Goal: Information Seeking & Learning: Learn about a topic

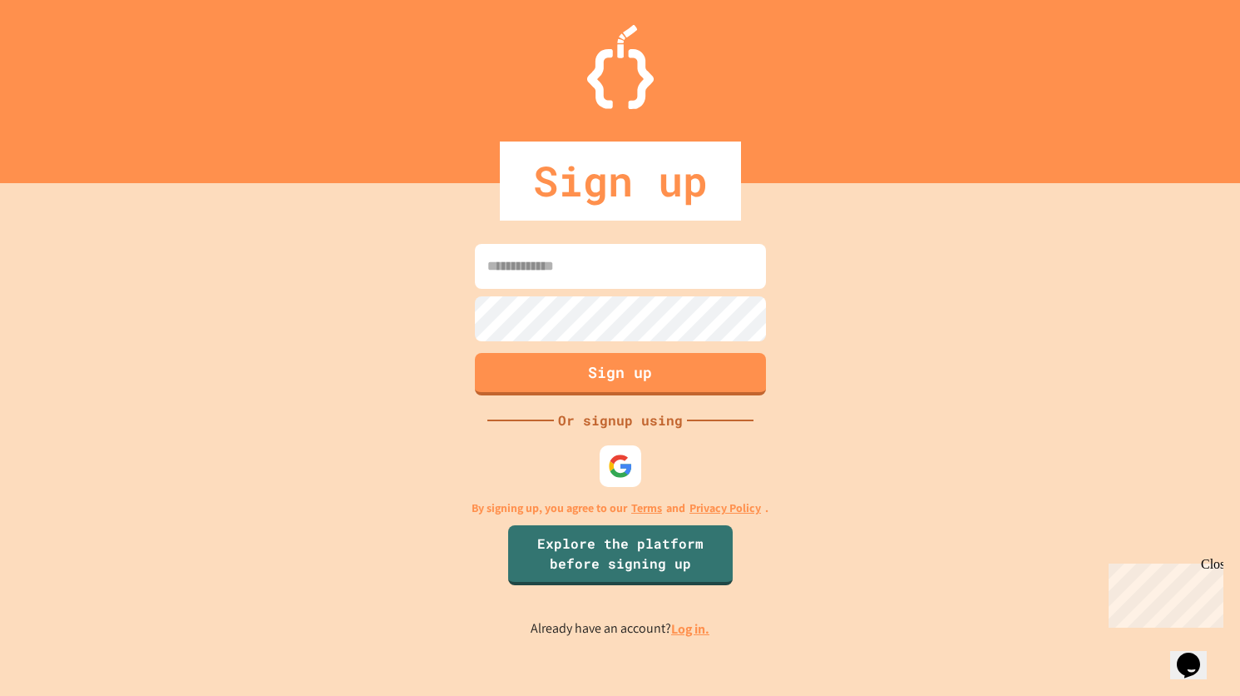
click at [658, 270] on input at bounding box center [620, 266] width 291 height 45
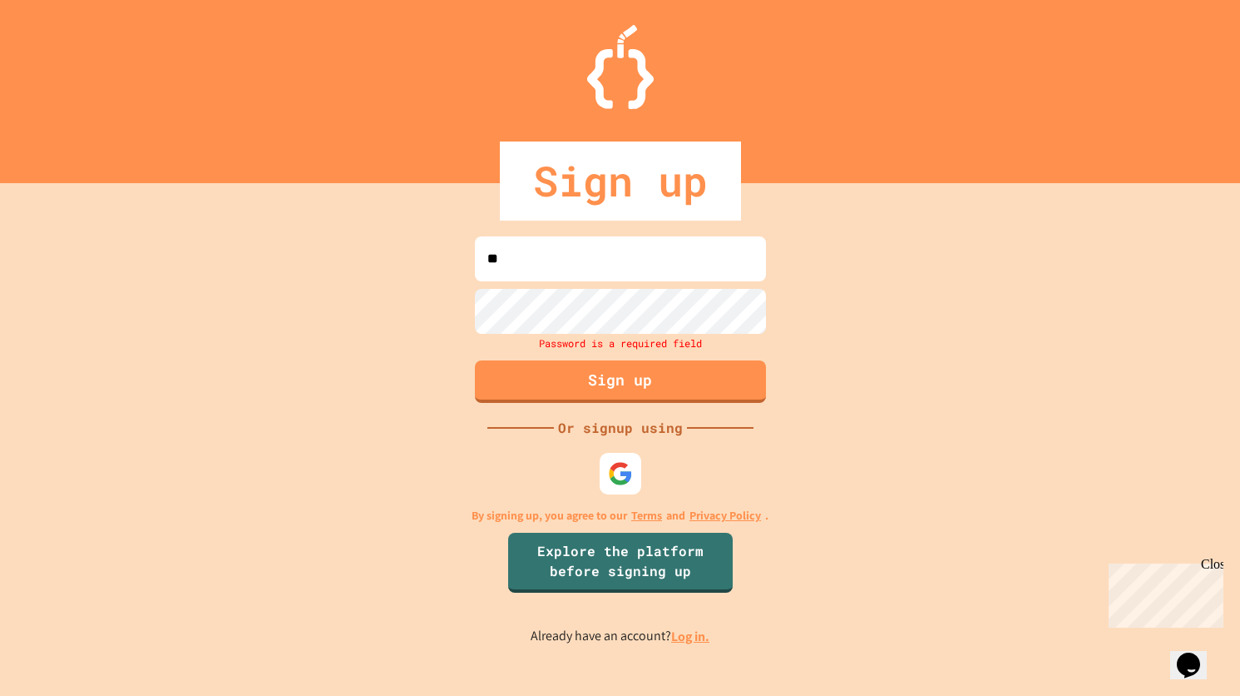
type input "*"
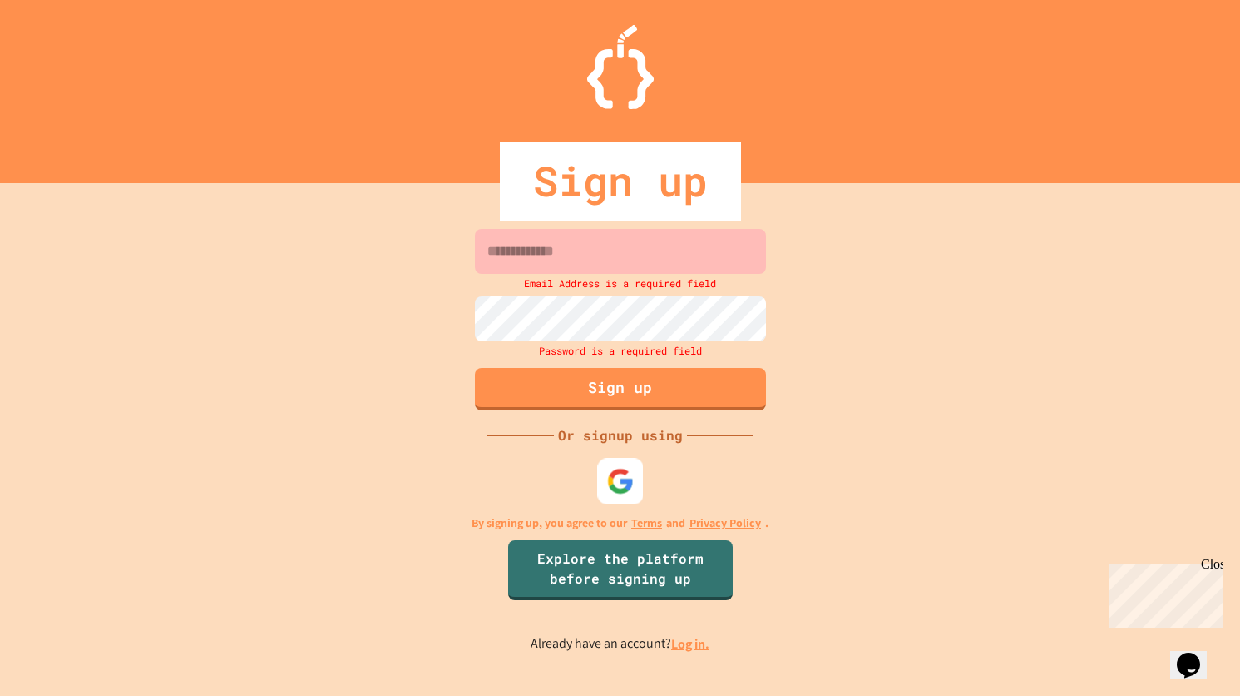
click at [623, 474] on img at bounding box center [620, 481] width 27 height 27
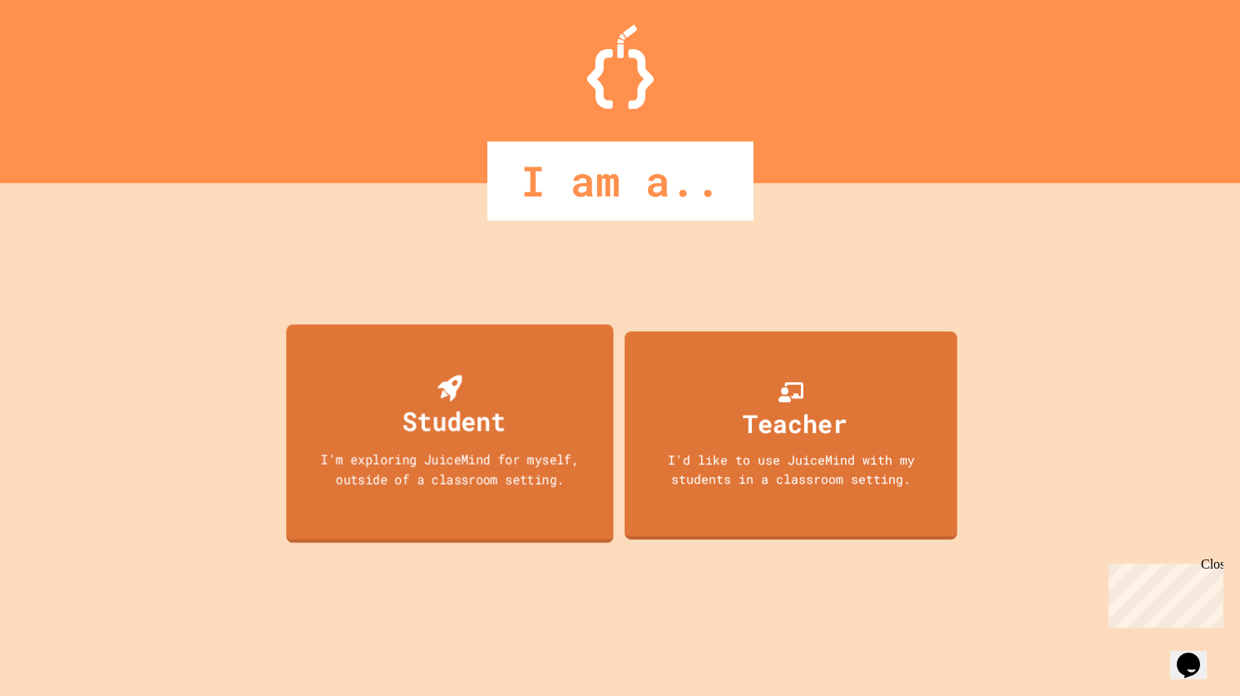
click at [512, 413] on div "Student I'm exploring JuiceMind for myself, outside of a classroom setting." at bounding box center [450, 433] width 328 height 219
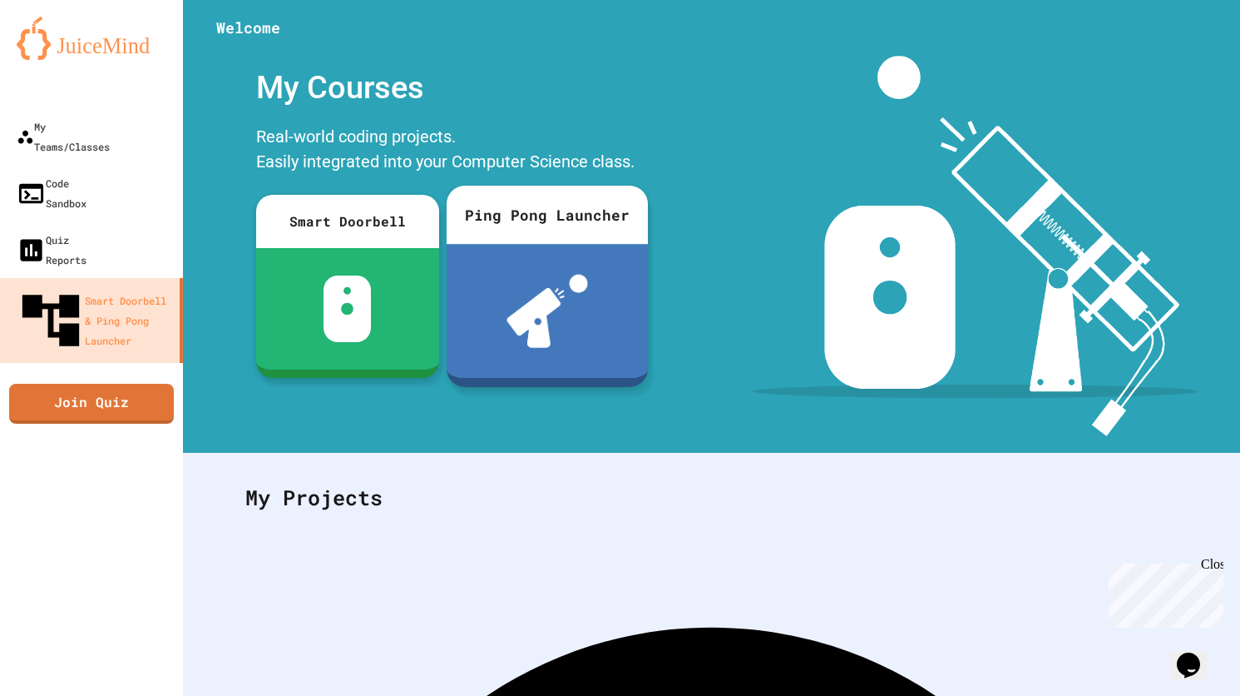
scroll to position [126, 0]
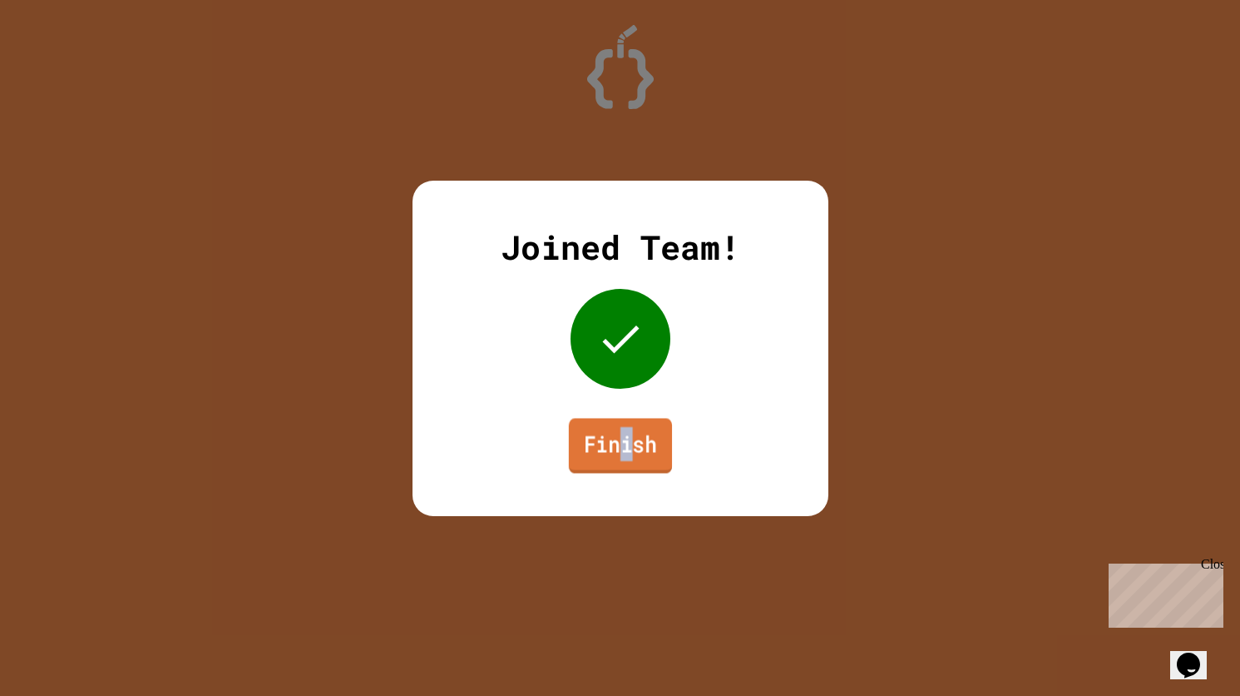
click at [626, 450] on link "Finish" at bounding box center [619, 445] width 103 height 55
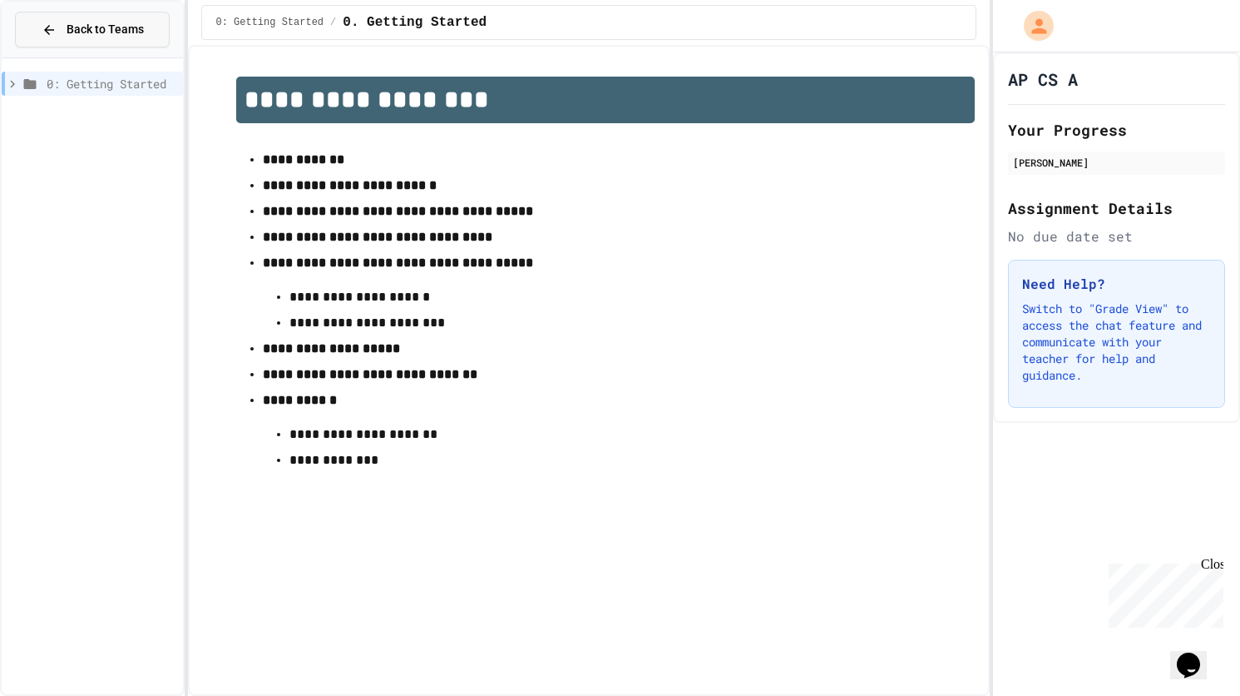
click at [131, 35] on span "Back to Teams" at bounding box center [105, 29] width 77 height 17
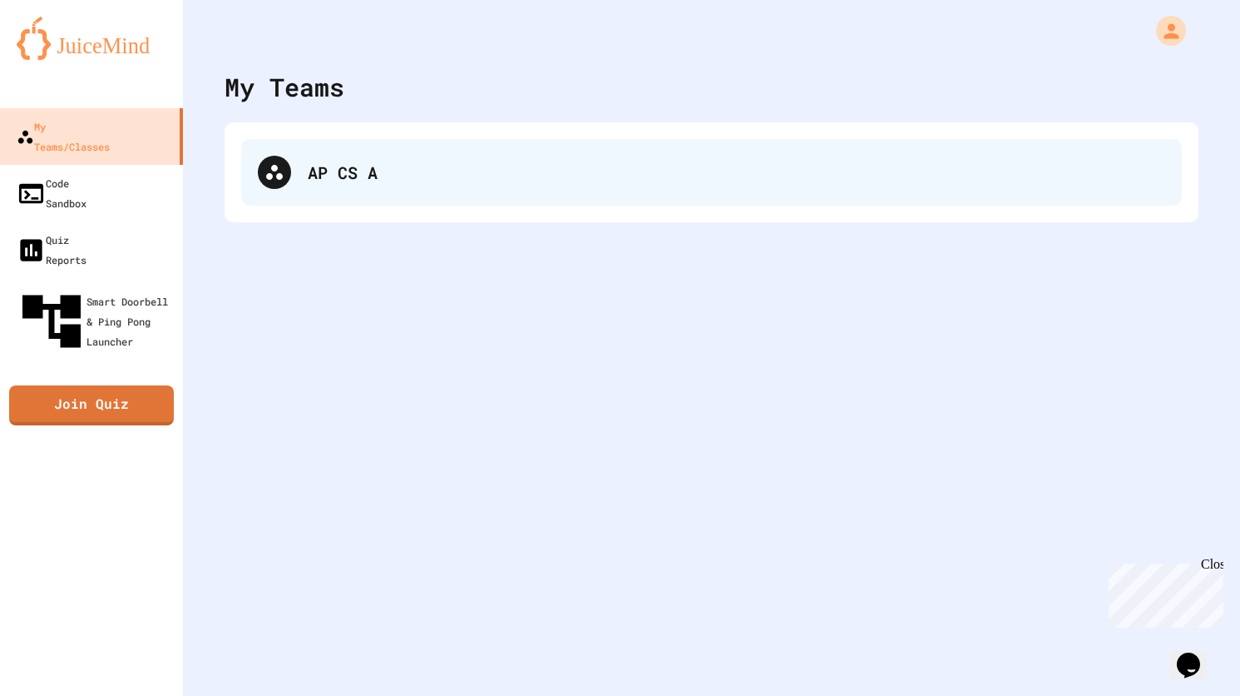
click at [306, 178] on div "AP CS A" at bounding box center [711, 172] width 941 height 67
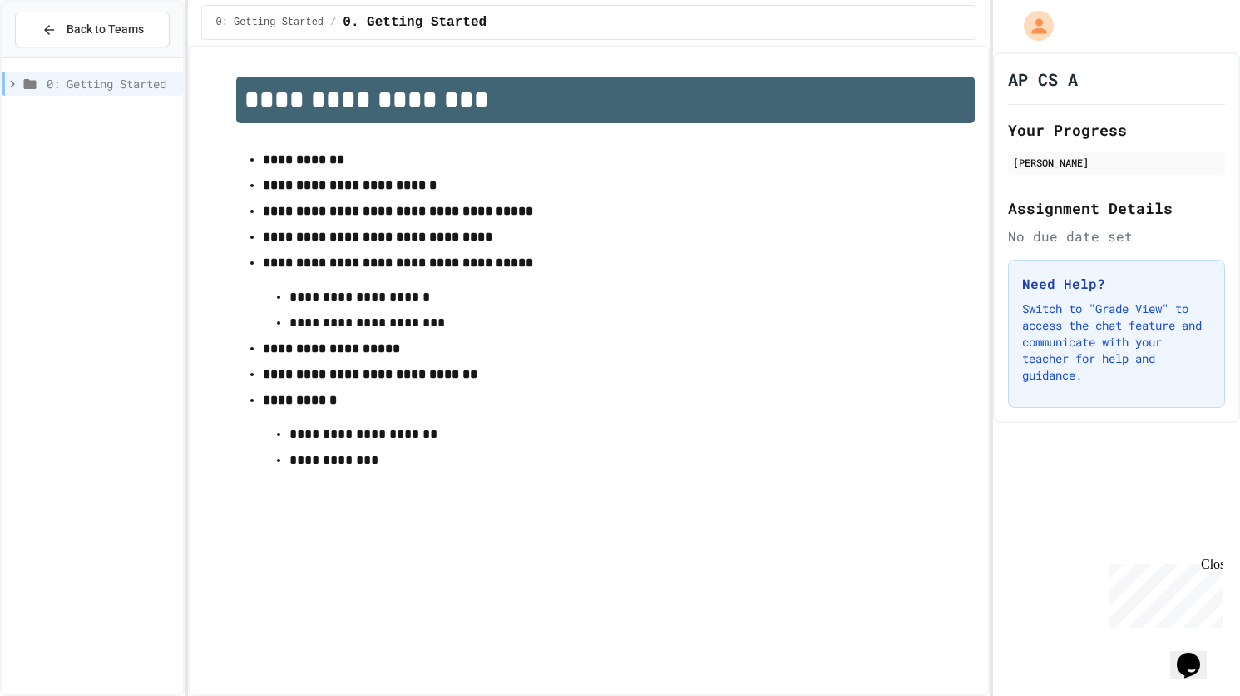
click at [369, 191] on strong "**********" at bounding box center [350, 185] width 174 height 12
click at [291, 156] on strong "**********" at bounding box center [304, 159] width 82 height 12
click at [275, 107] on h1 "**********" at bounding box center [605, 100] width 739 height 47
click at [135, 27] on span "Back to Teams" at bounding box center [105, 29] width 77 height 17
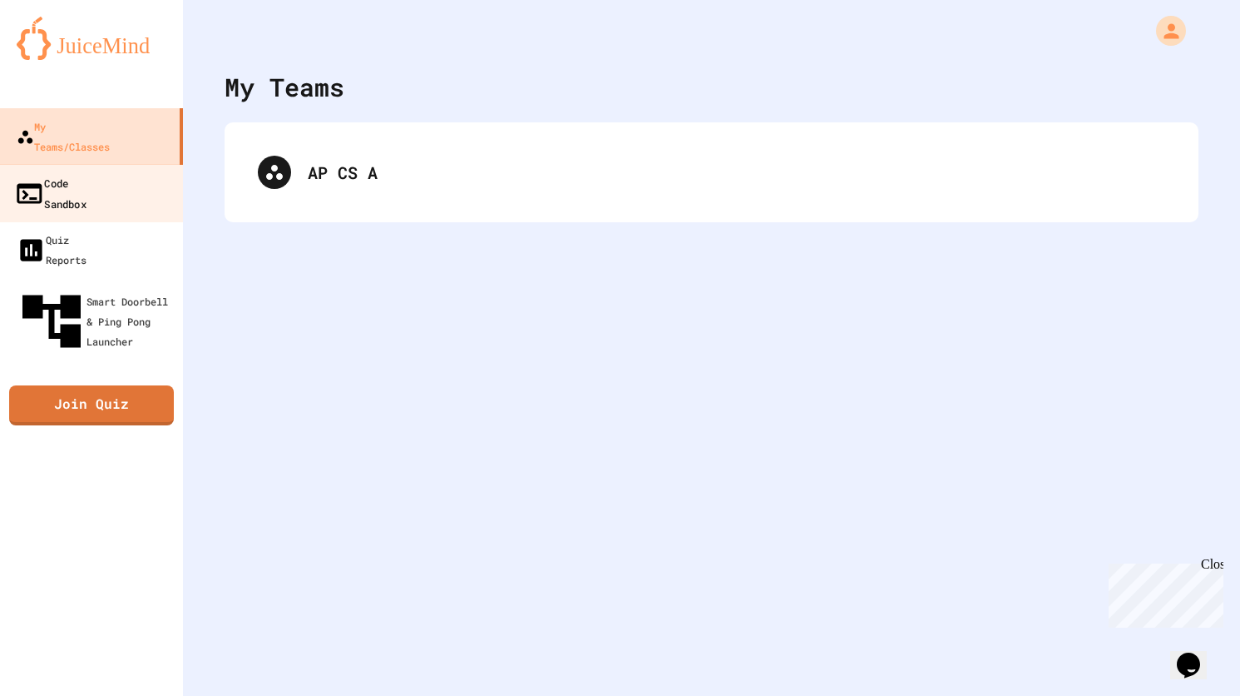
click at [114, 164] on link "Code Sandbox" at bounding box center [92, 193] width 189 height 58
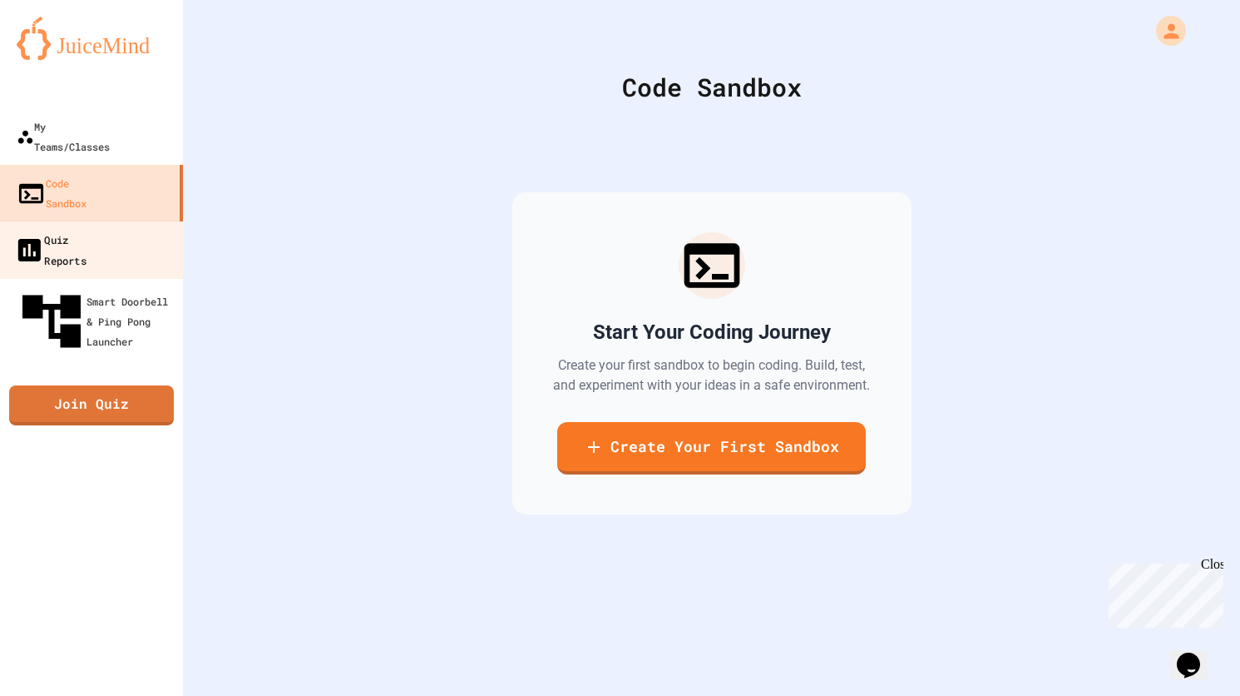
click at [123, 220] on link "Quiz Reports" at bounding box center [92, 249] width 189 height 58
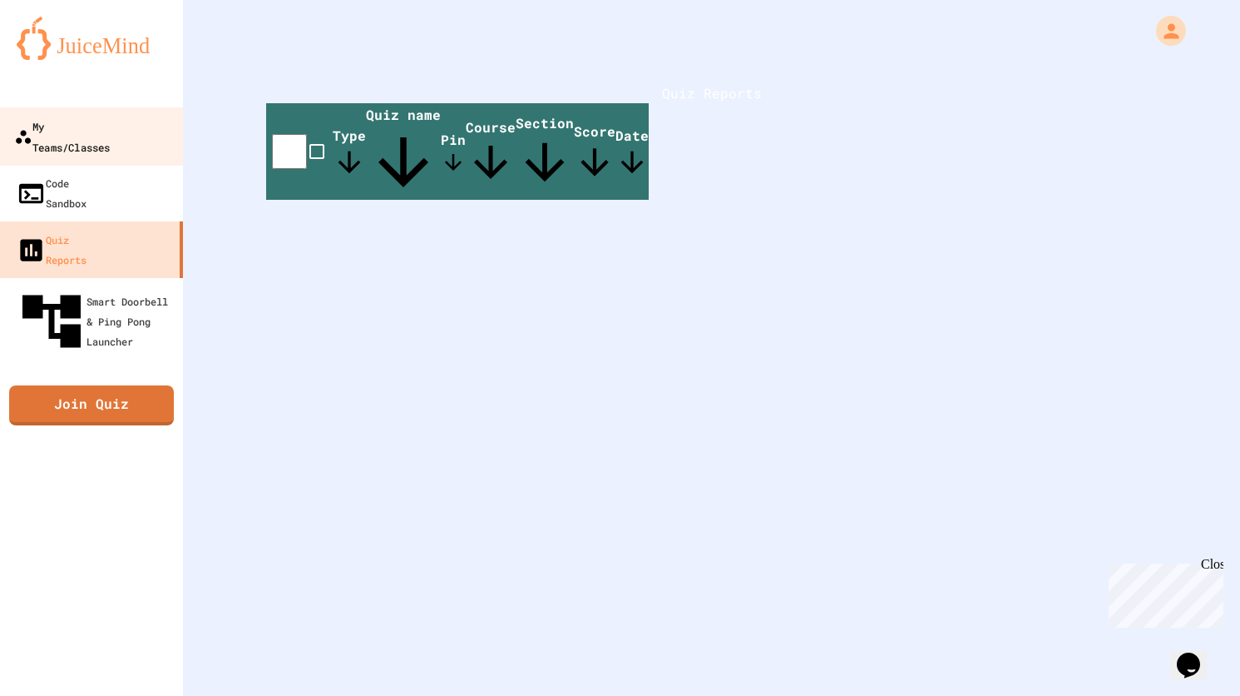
click at [110, 132] on div "My Teams/Classes" at bounding box center [62, 136] width 96 height 41
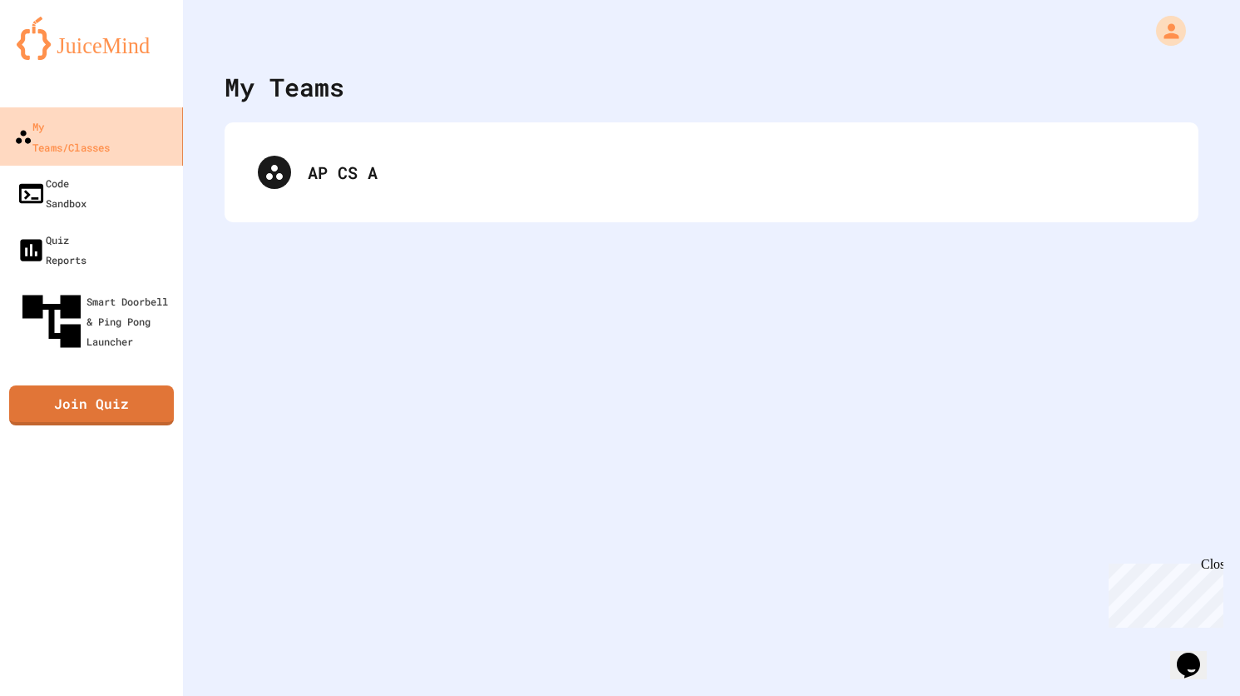
click at [110, 122] on div "My Teams/Classes" at bounding box center [62, 136] width 96 height 41
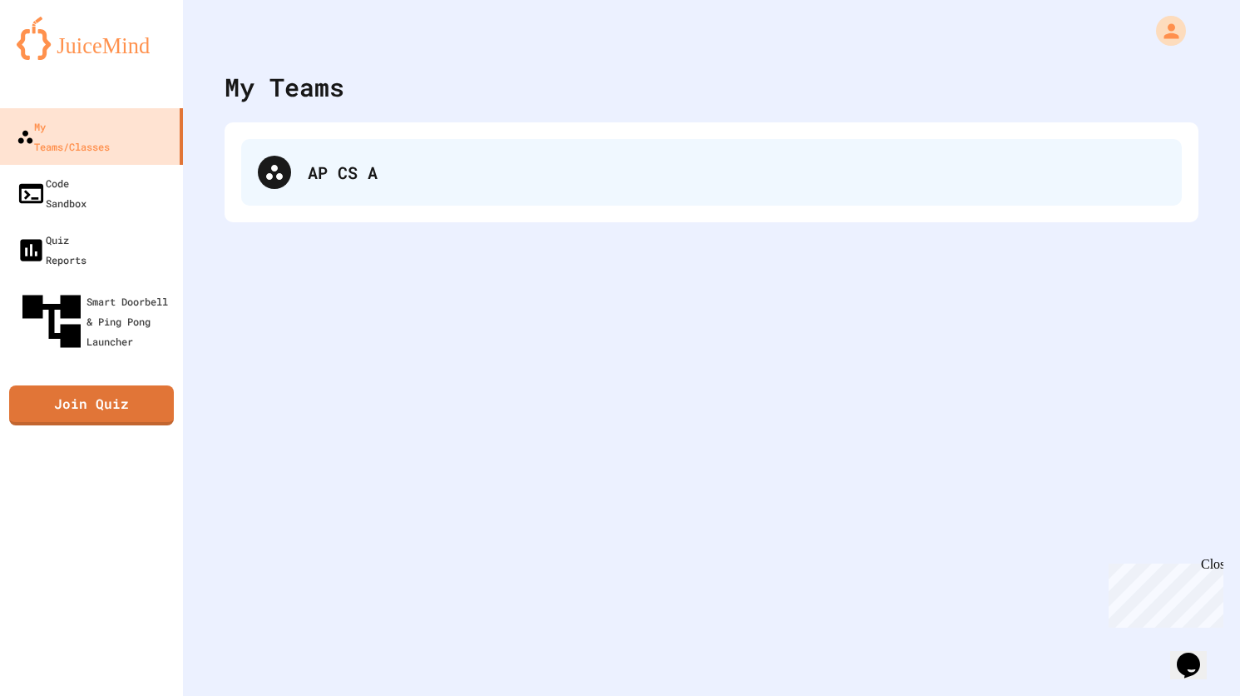
click at [320, 172] on div "AP CS A" at bounding box center [737, 172] width 858 height 25
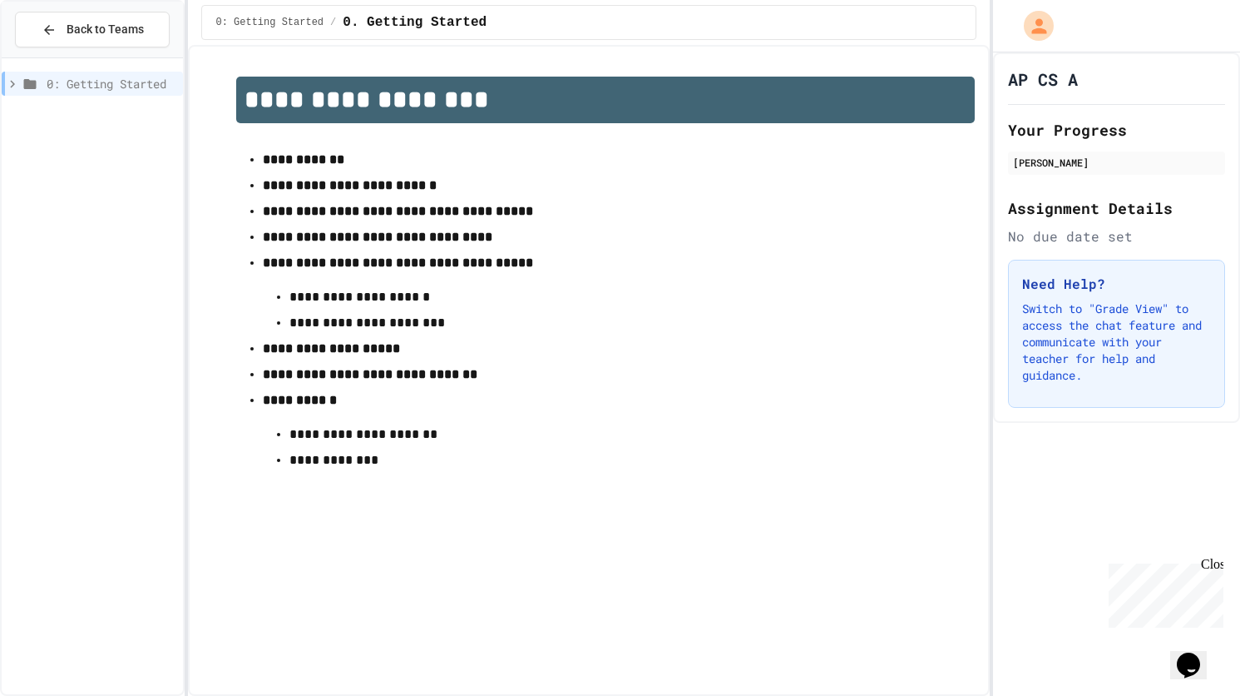
click at [14, 86] on icon at bounding box center [12, 84] width 15 height 15
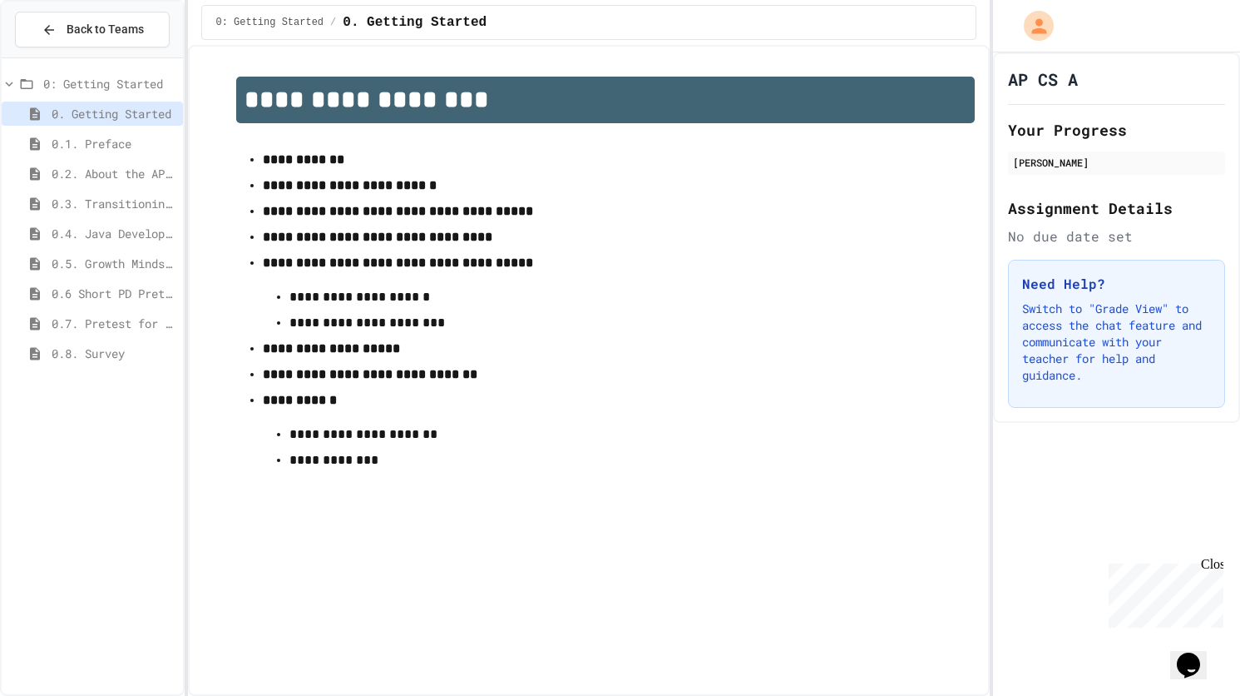
click at [105, 140] on span "0.1. Preface" at bounding box center [114, 143] width 125 height 17
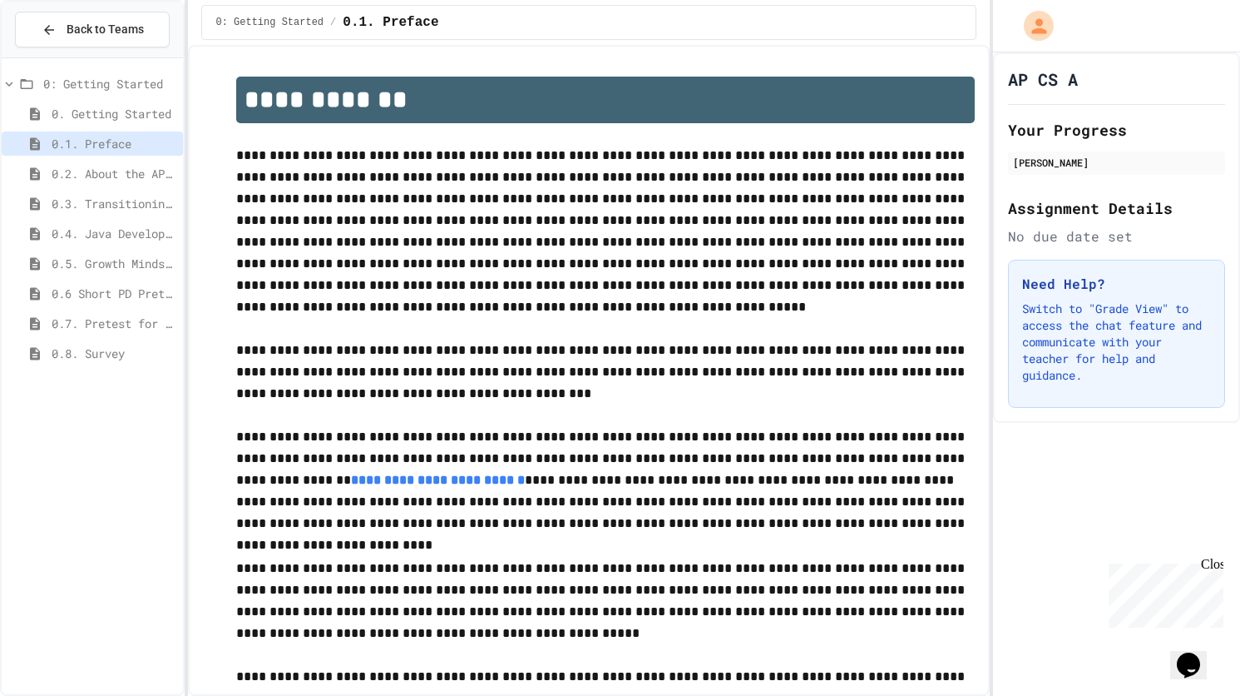
click at [119, 350] on span "0.8. Survey" at bounding box center [114, 352] width 125 height 17
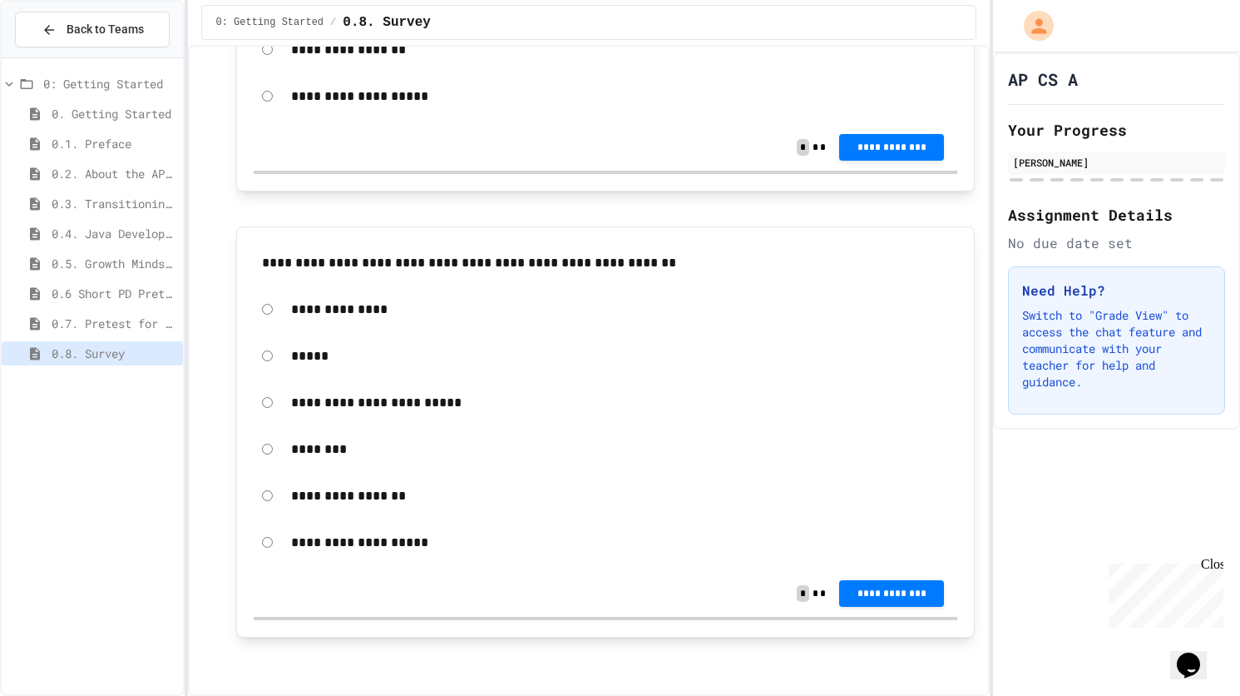
scroll to position [4167, 0]
click at [869, 587] on span "**********" at bounding box center [892, 590] width 78 height 13
click at [133, 200] on span "0.3. Transitioning from AP CSP to AP CSA" at bounding box center [114, 203] width 125 height 17
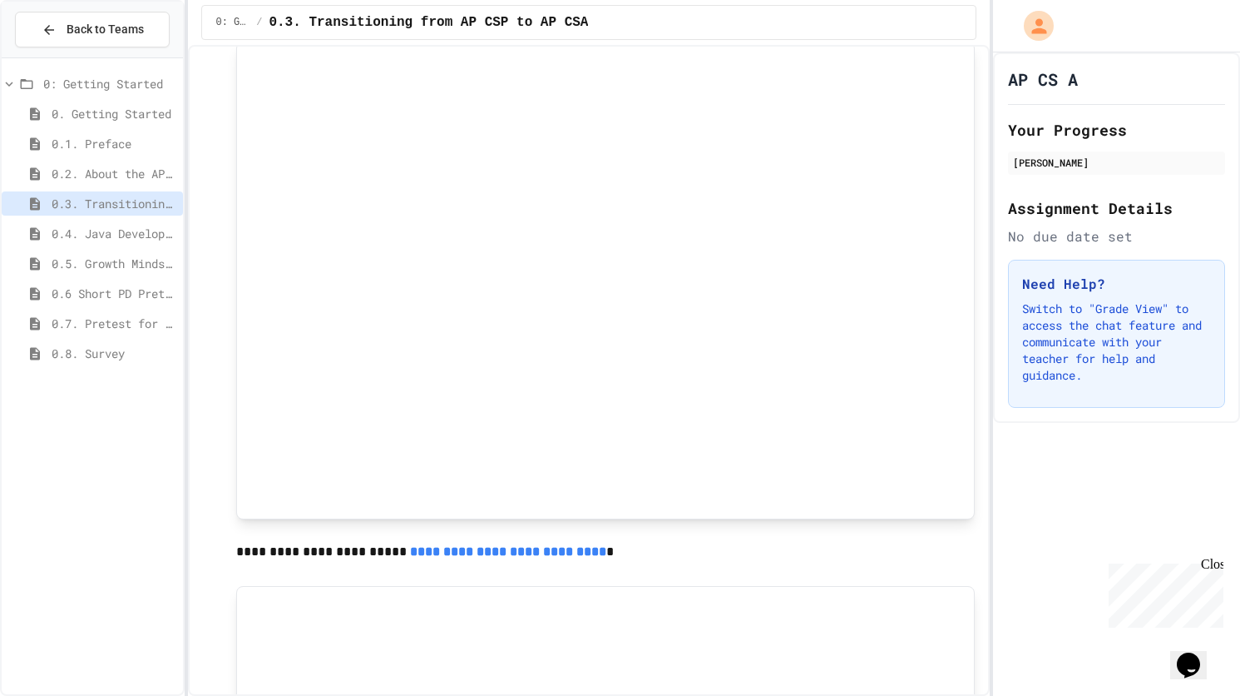
scroll to position [648, 0]
